Goal: Information Seeking & Learning: Learn about a topic

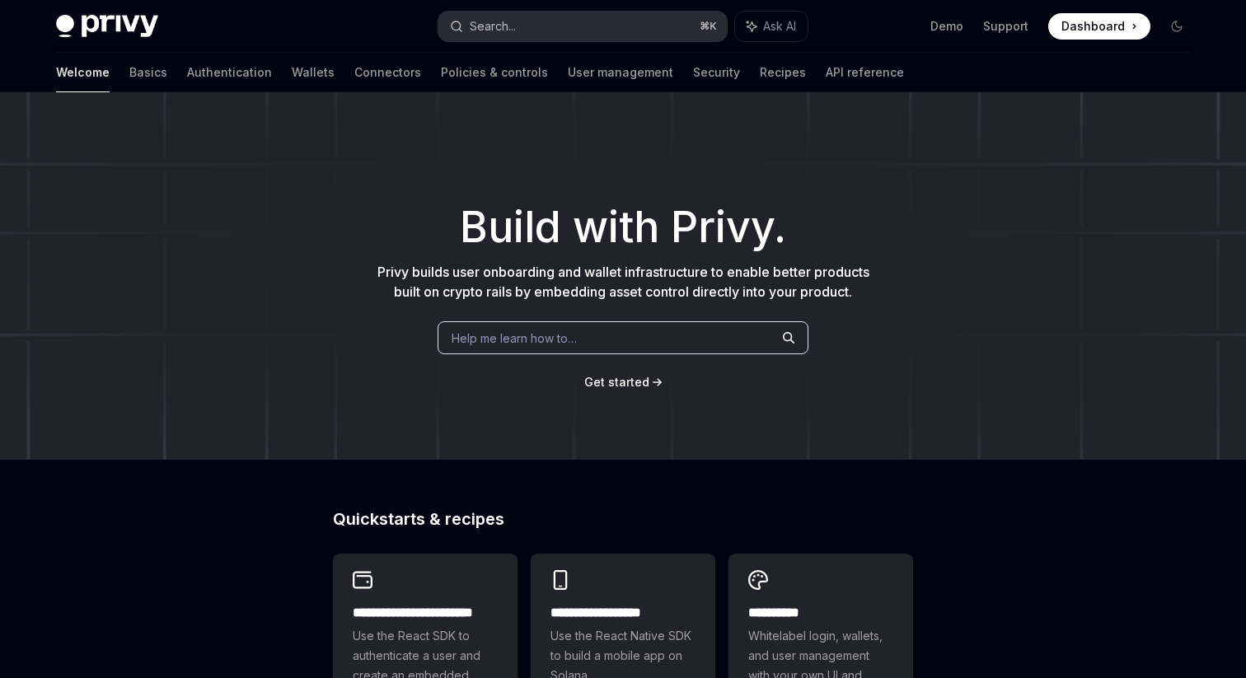
click at [534, 30] on button "Search... ⌘ K" at bounding box center [583, 27] width 289 height 30
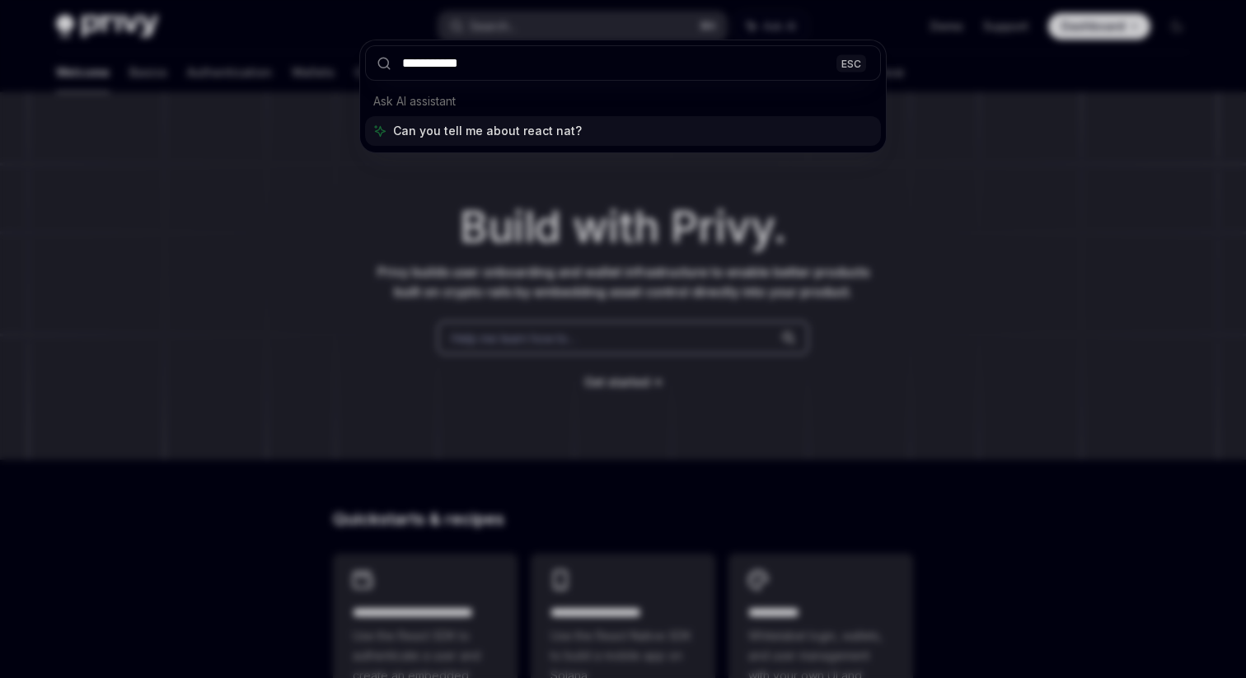
type input "**********"
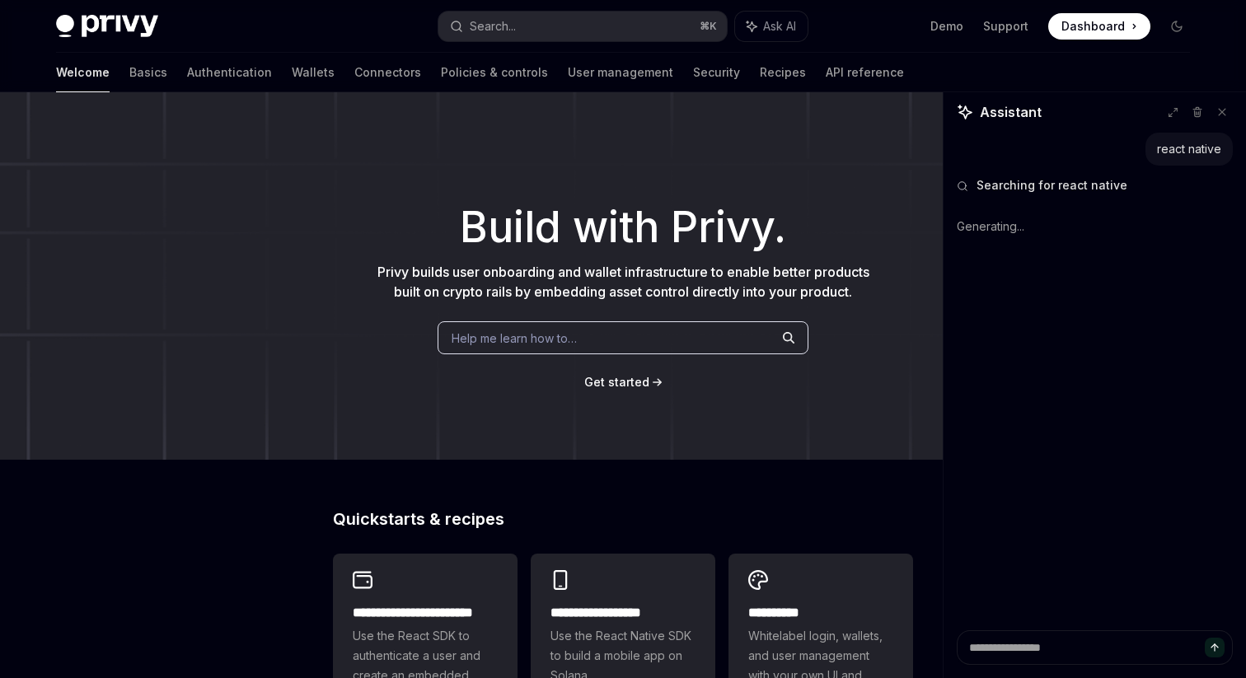
type textarea "*"
click at [539, 26] on button "Search... ⌘ K" at bounding box center [583, 27] width 289 height 30
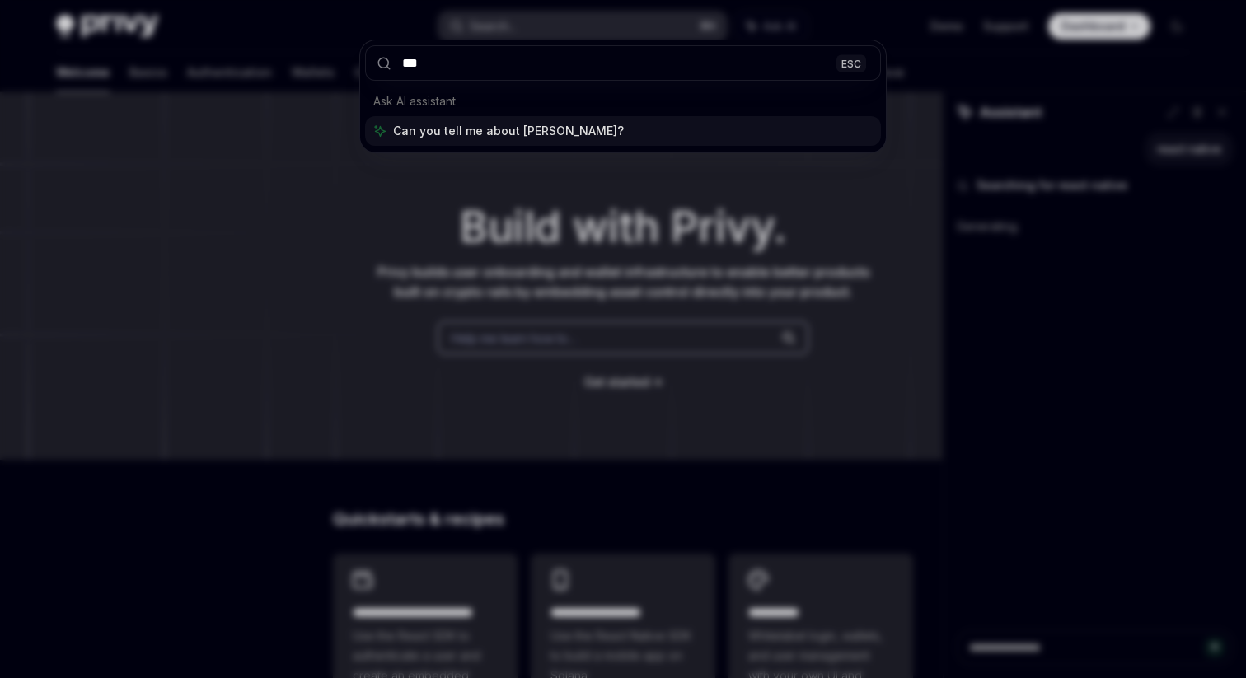
type input "****"
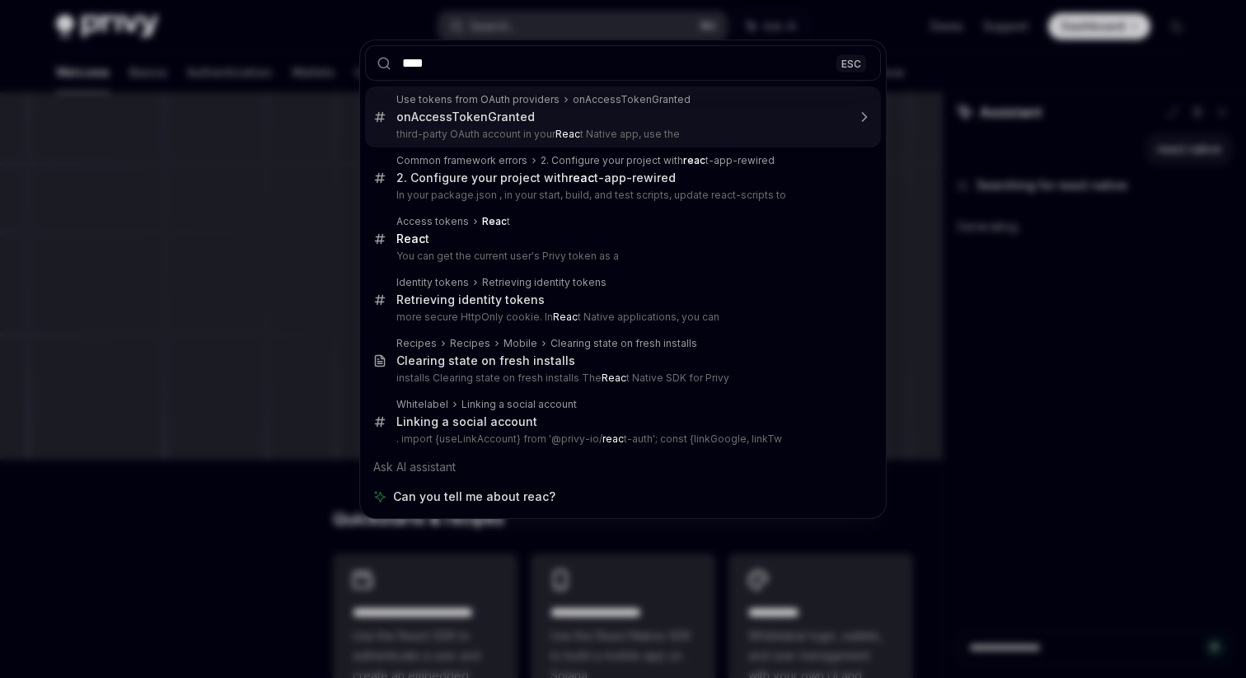
type textarea "*"
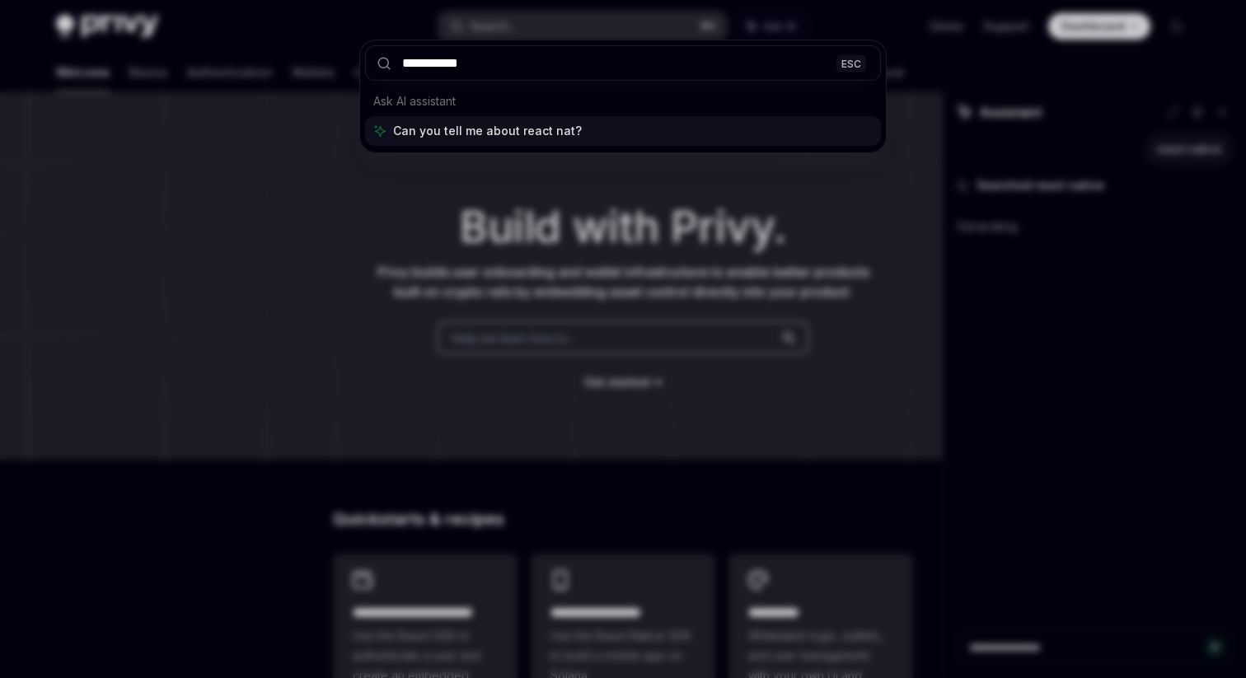
type input "**********"
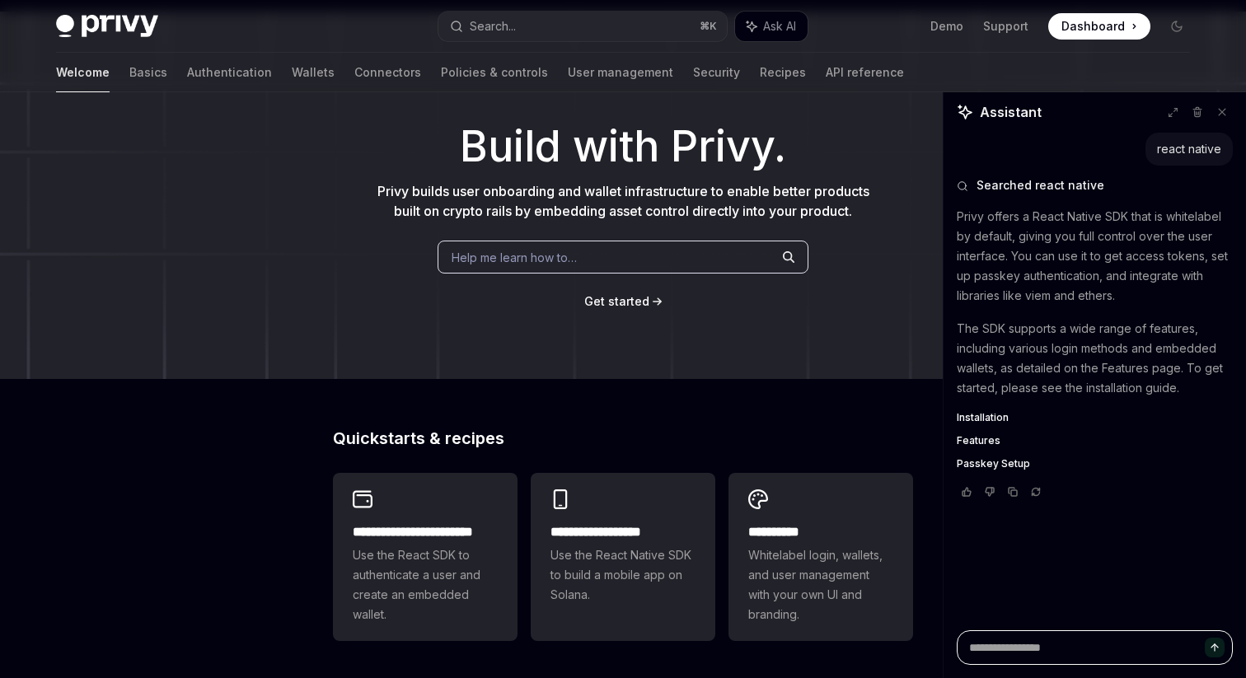
scroll to position [350, 0]
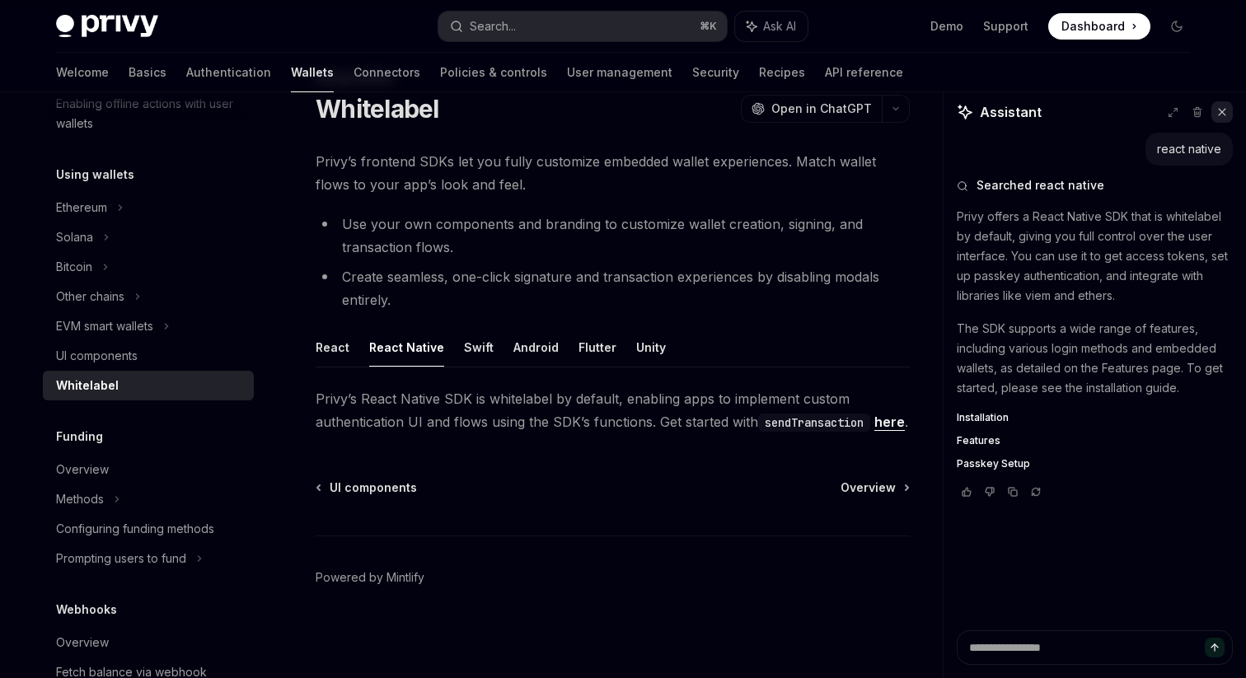
click at [1225, 121] on button at bounding box center [1222, 111] width 21 height 21
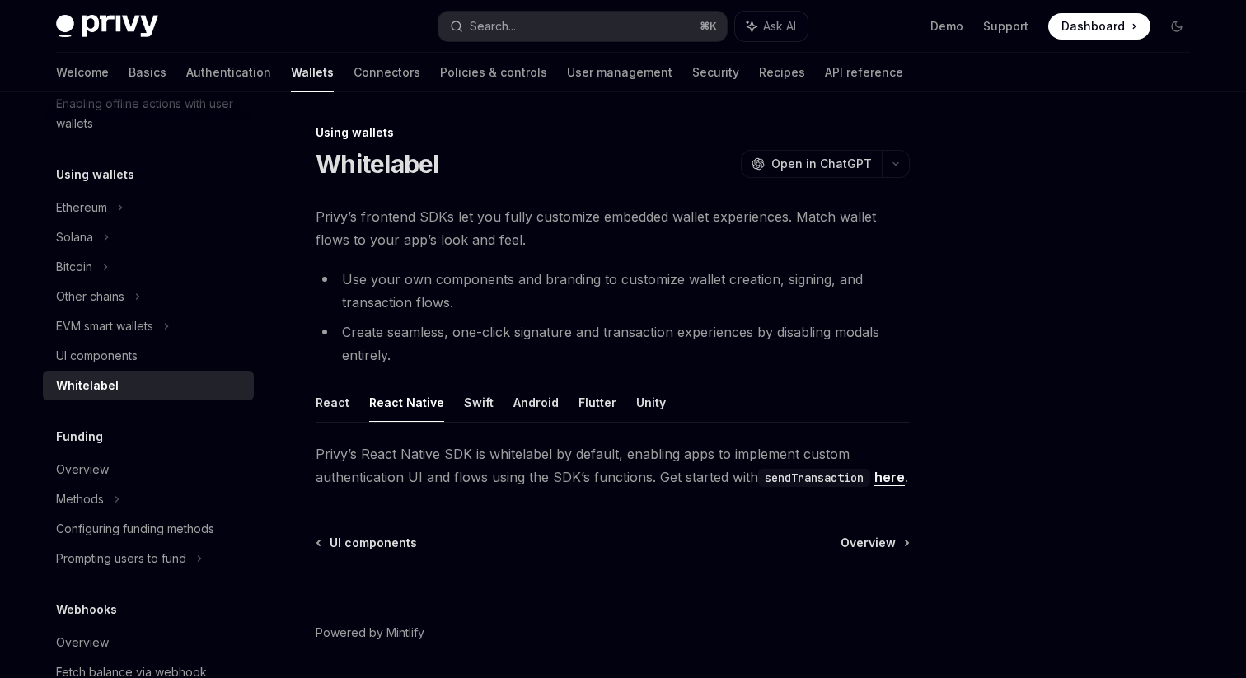
scroll to position [0, 0]
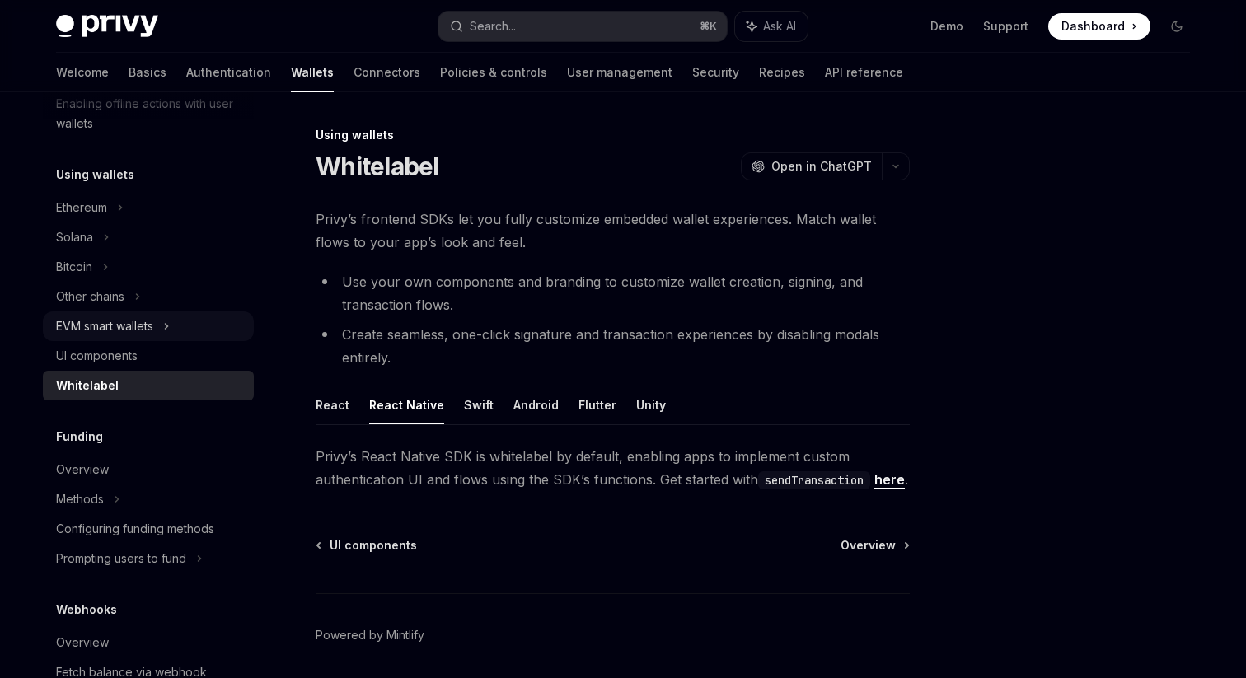
click at [145, 330] on div "EVM smart wallets" at bounding box center [104, 327] width 97 height 20
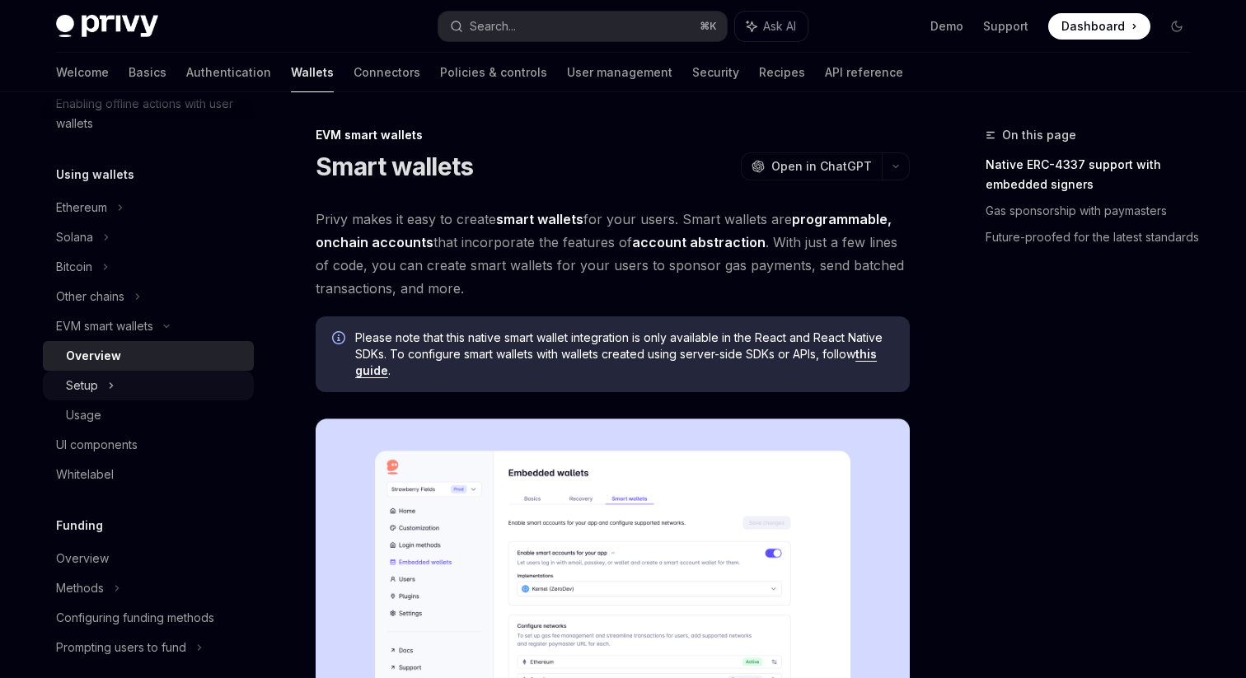
click at [147, 388] on div "Setup" at bounding box center [148, 386] width 211 height 30
type textarea "*"
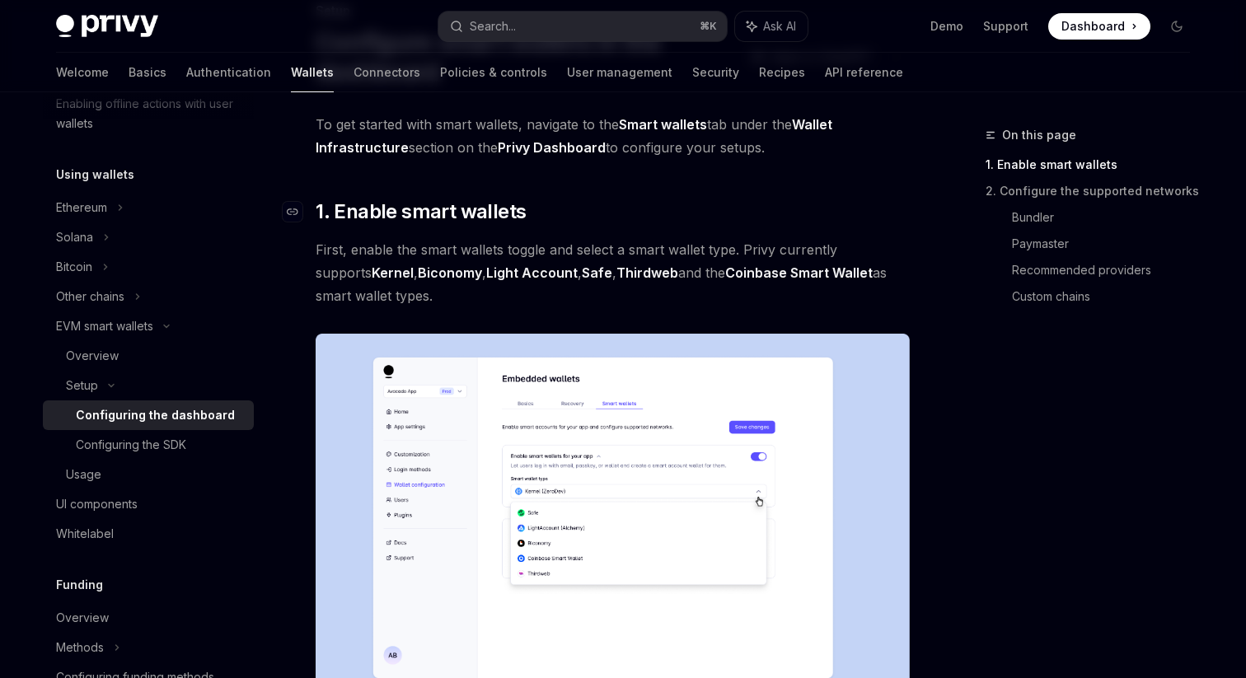
scroll to position [123, 0]
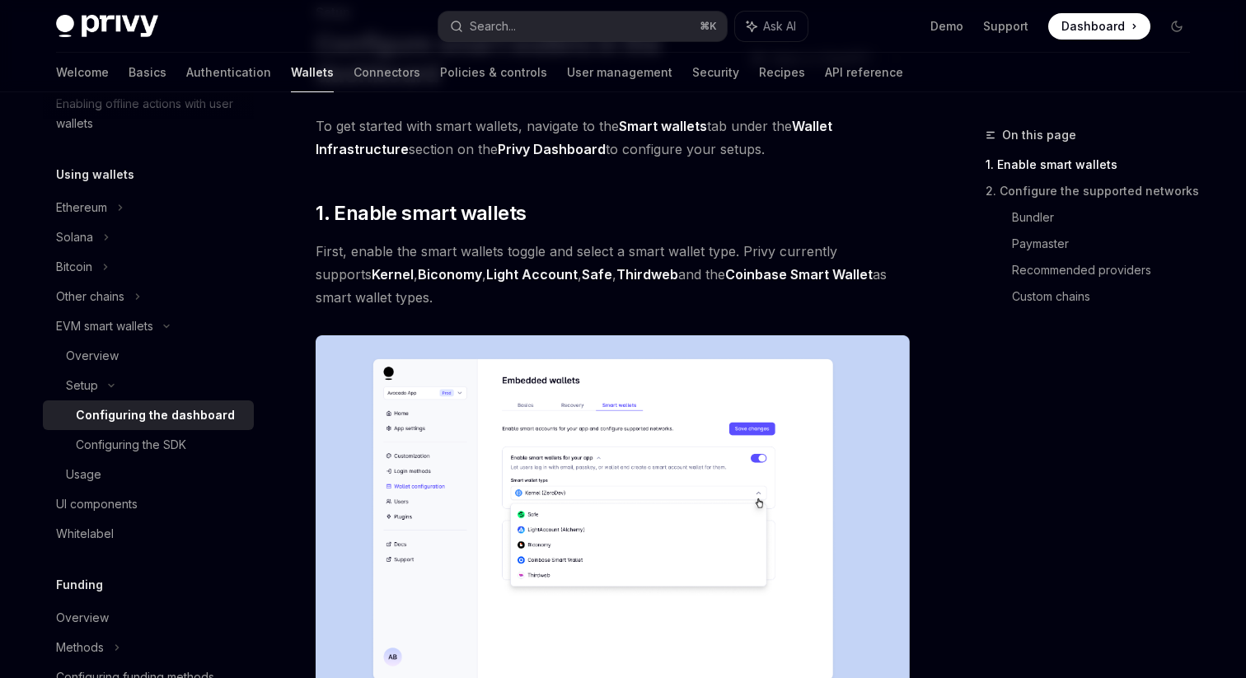
click at [372, 270] on link "Kernel" at bounding box center [393, 274] width 42 height 17
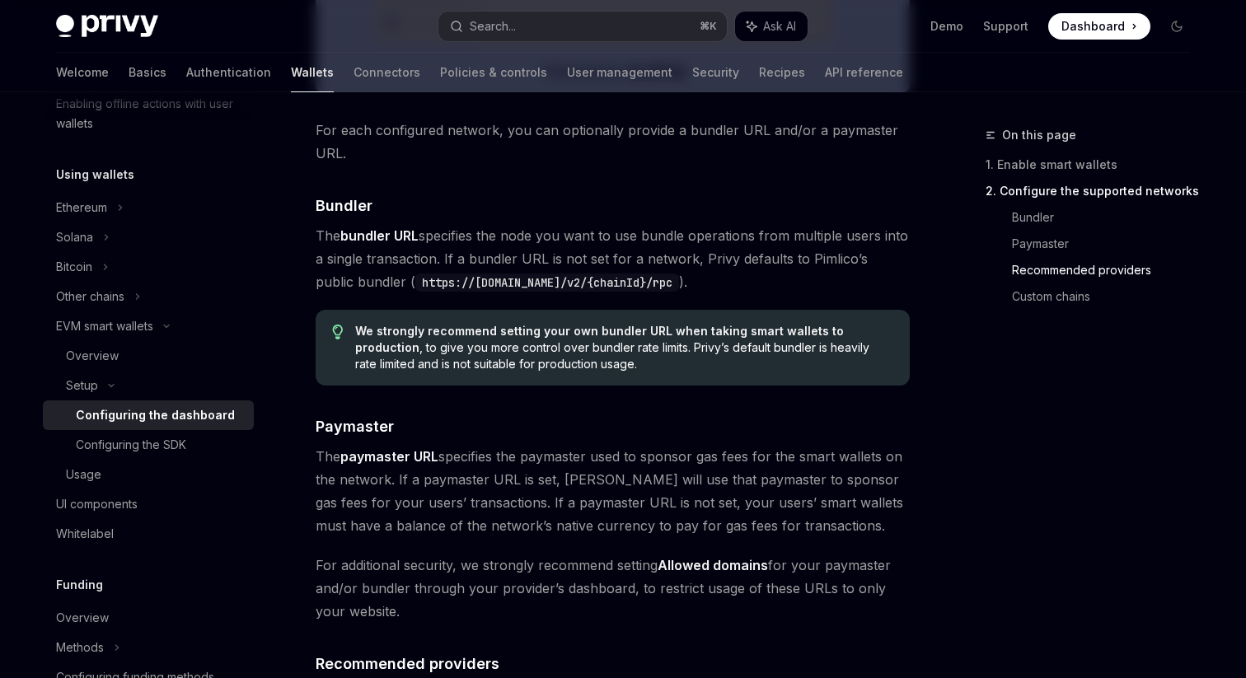
scroll to position [1402, 0]
